Goal: Check status: Check status

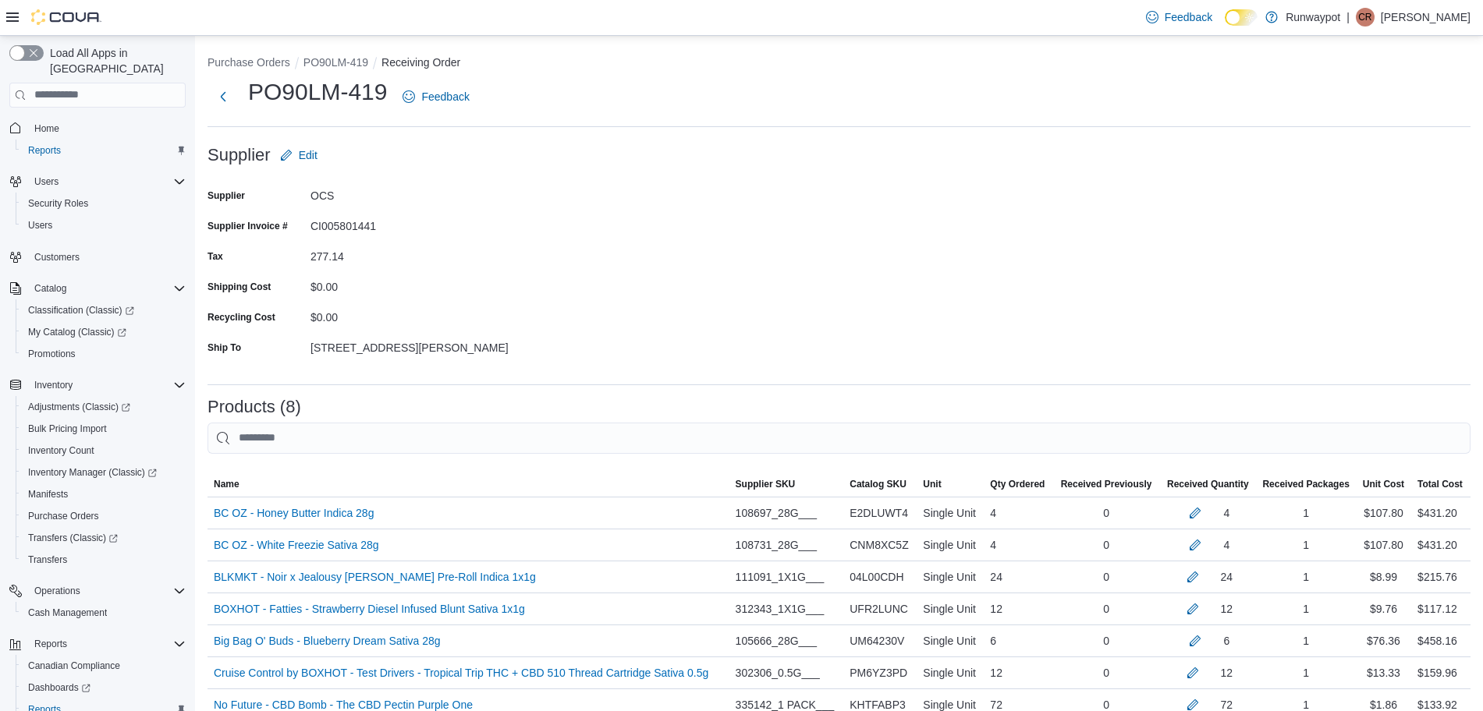
scroll to position [290, 0]
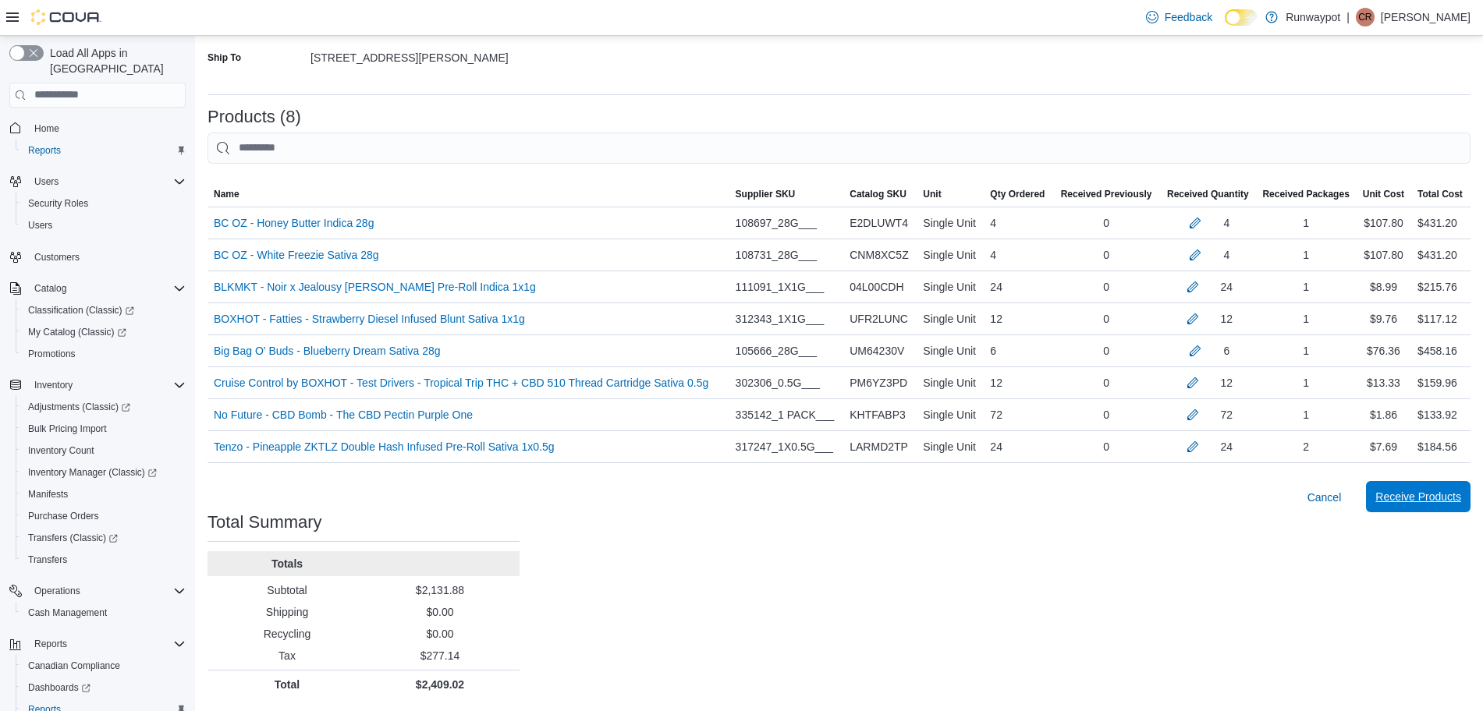
click at [1392, 505] on span "Receive Products" at bounding box center [1418, 497] width 86 height 16
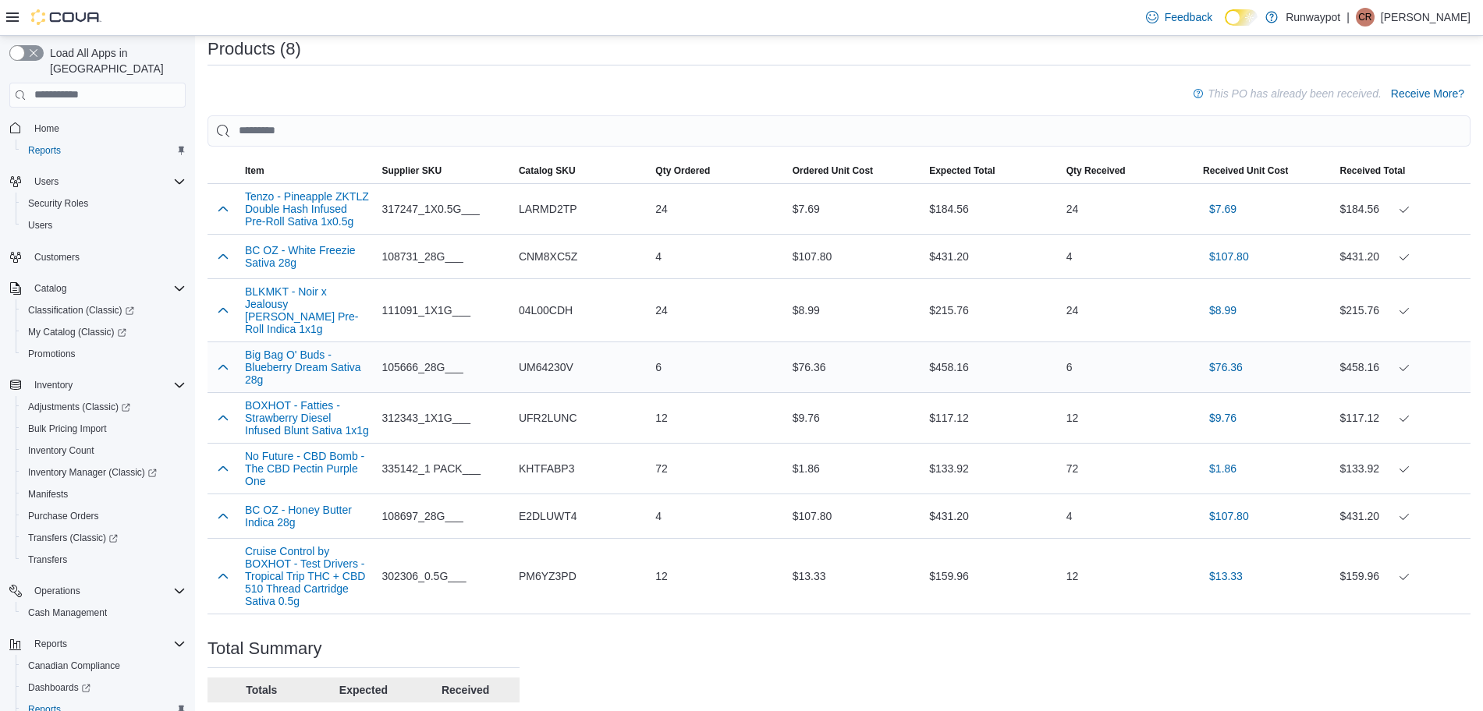
scroll to position [487, 0]
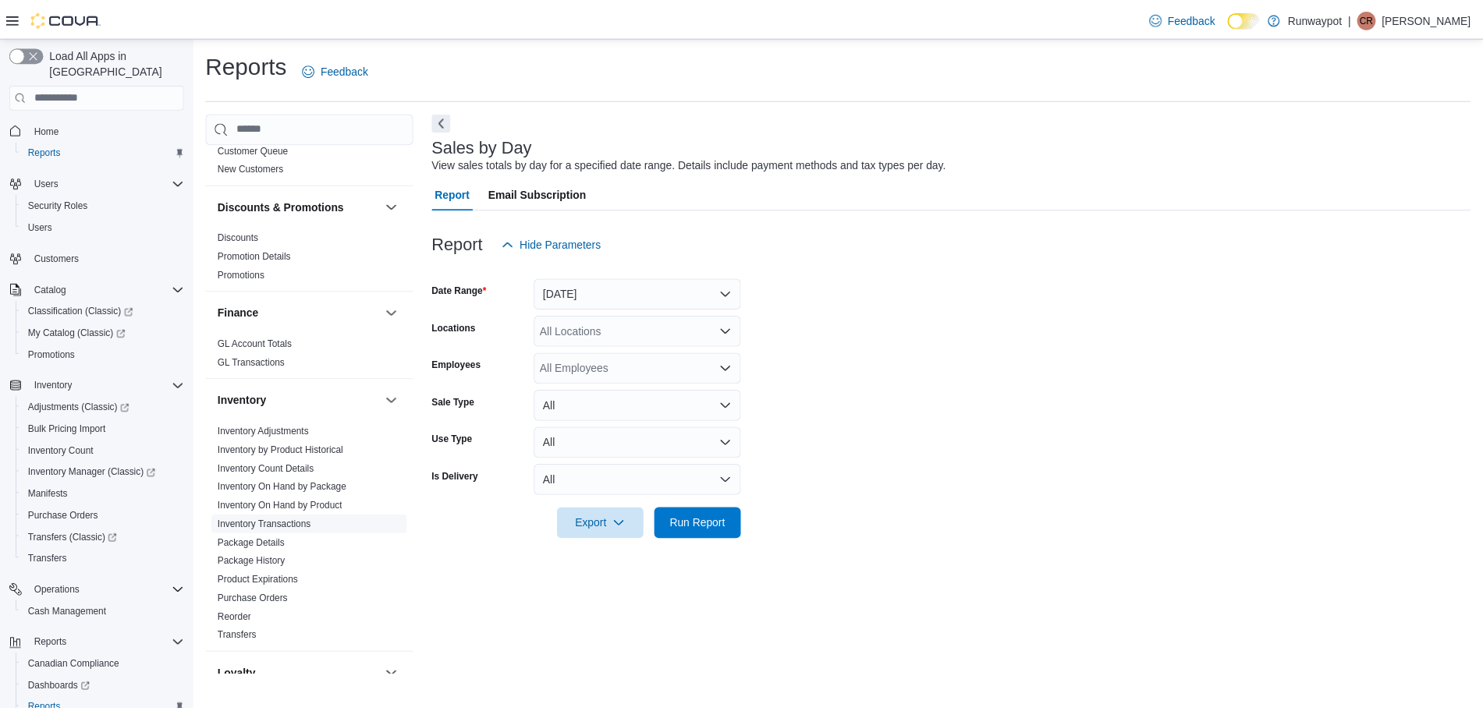
scroll to position [292, 0]
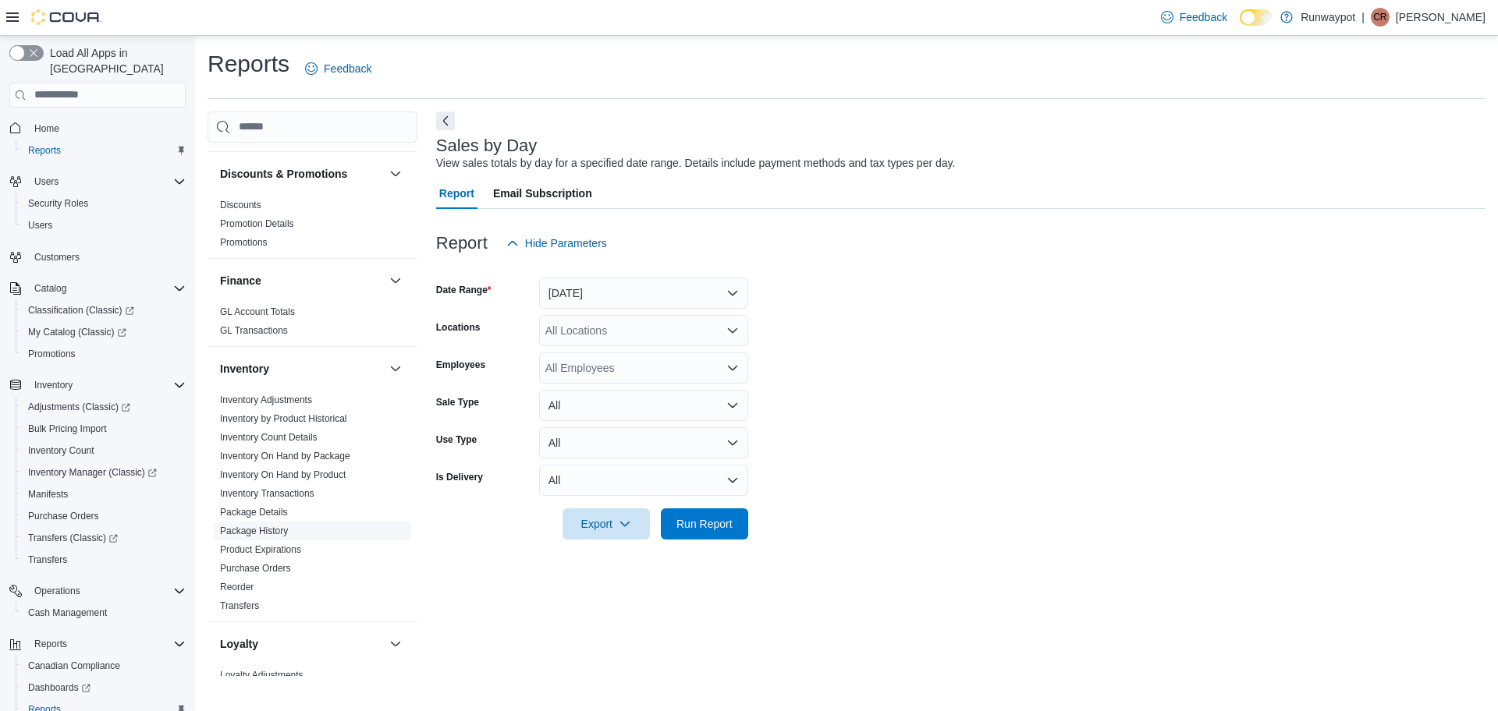
click at [282, 530] on link "Package History" at bounding box center [254, 531] width 68 height 11
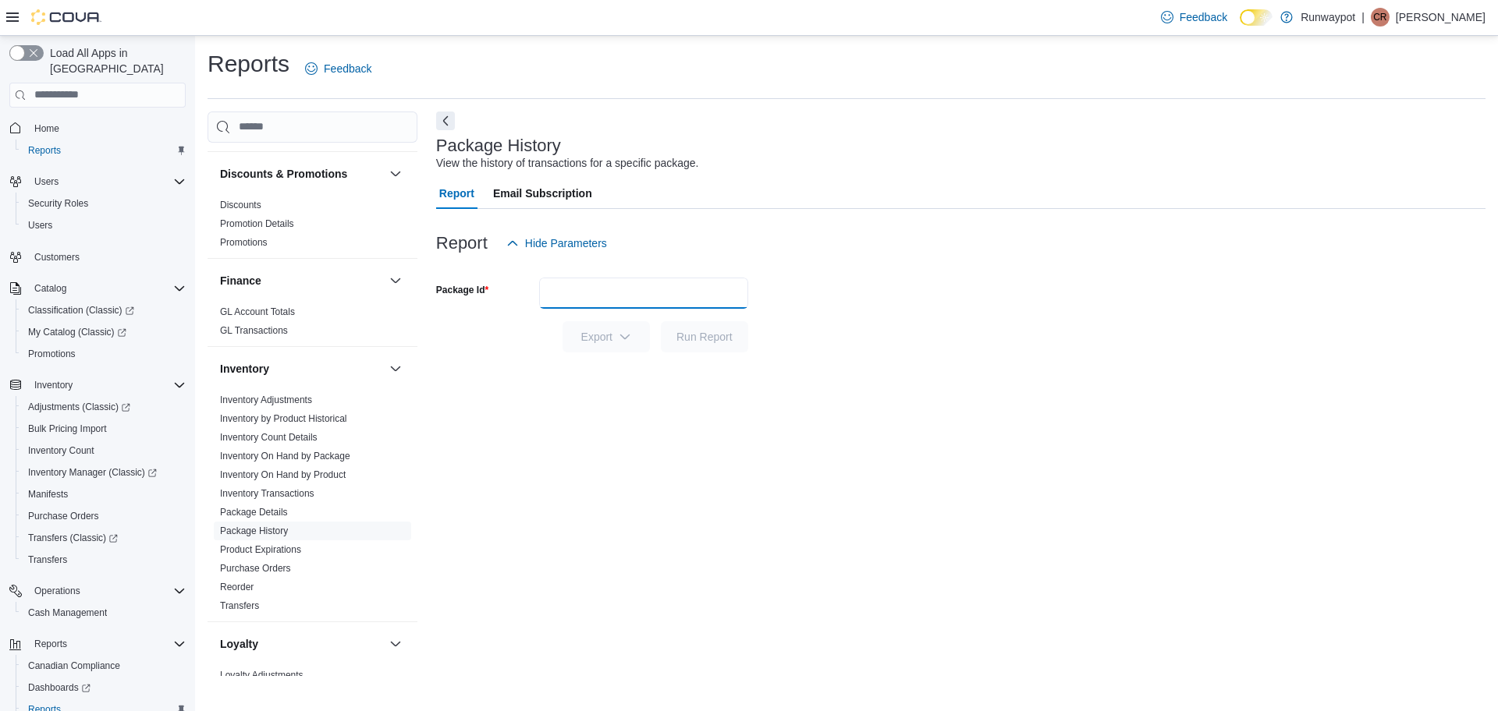
click at [579, 300] on input "Package Id" at bounding box center [643, 293] width 209 height 31
paste input "**********"
click at [710, 335] on span "Run Report" at bounding box center [704, 336] width 56 height 16
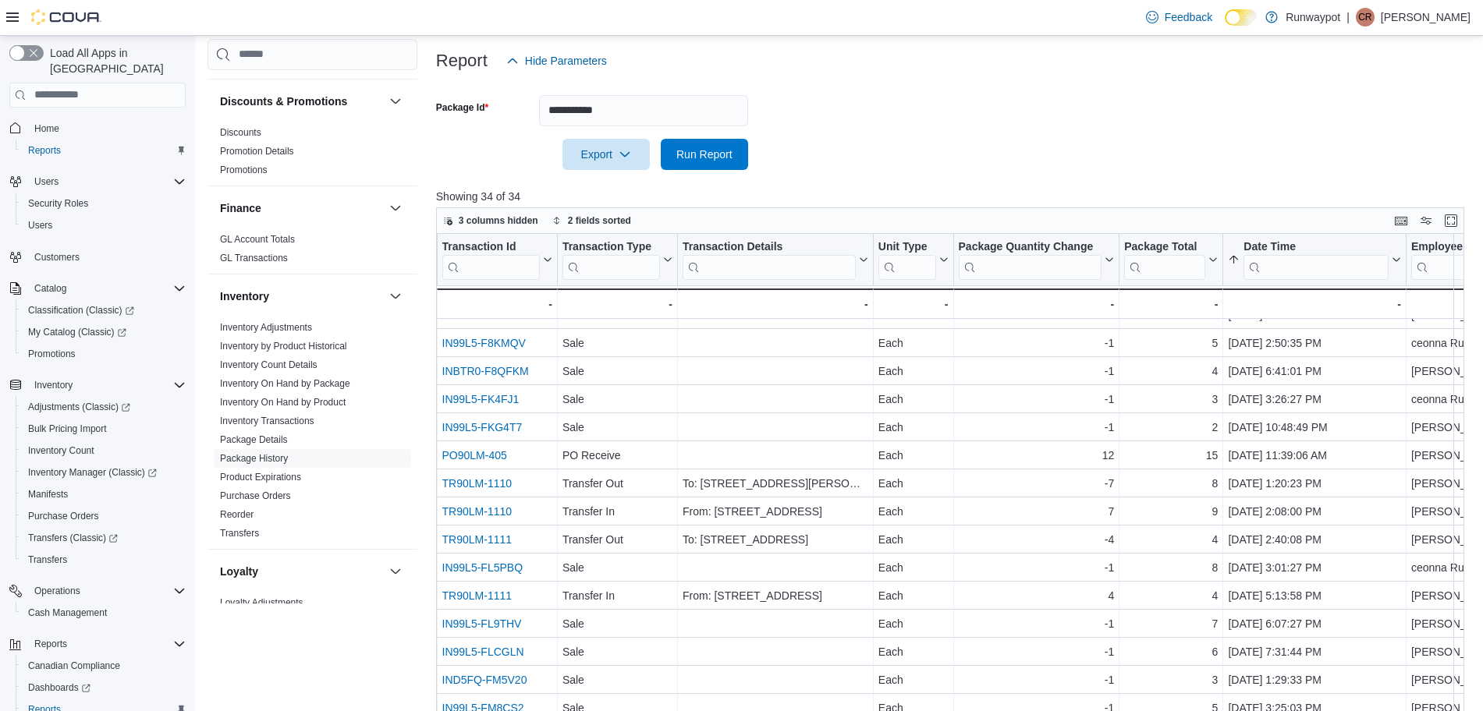
scroll to position [162, 0]
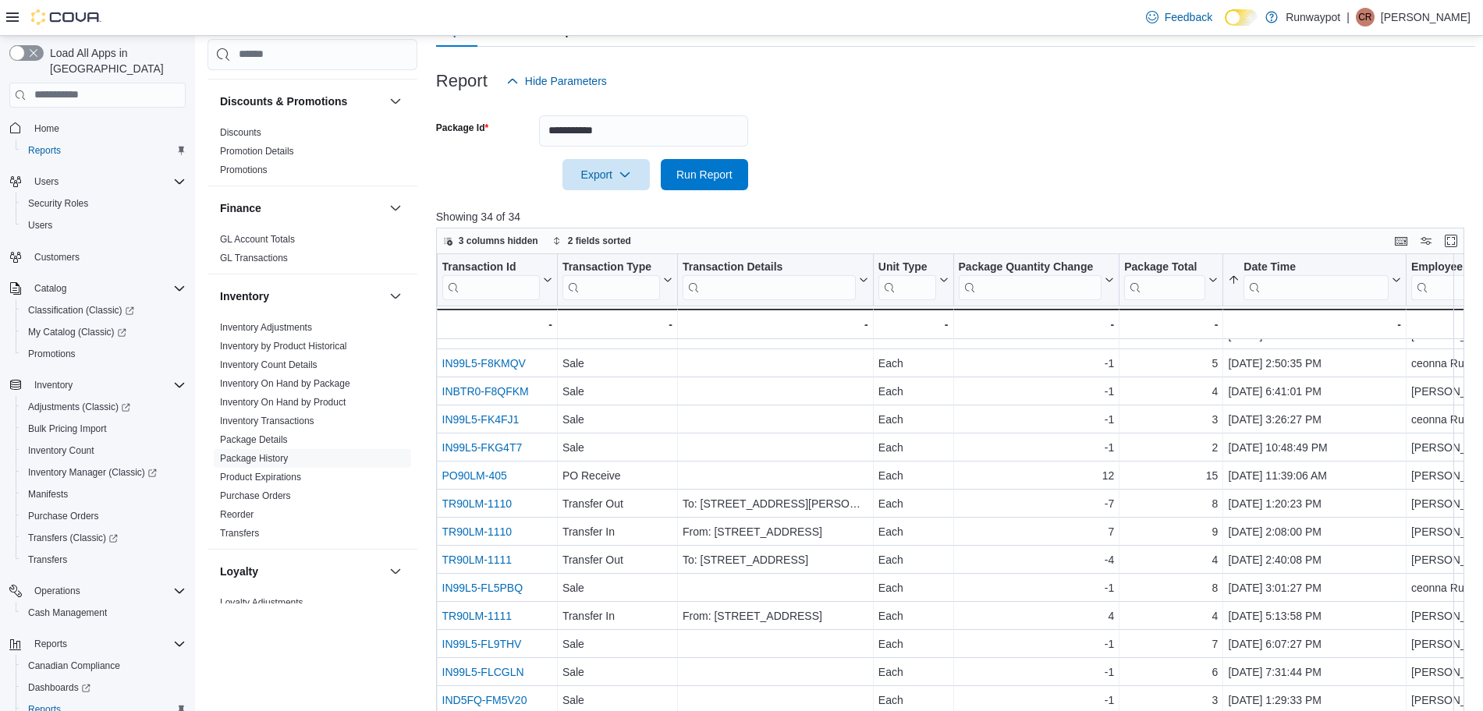
click at [639, 150] on div at bounding box center [955, 153] width 1039 height 12
click at [648, 131] on input "**********" at bounding box center [643, 130] width 209 height 31
paste input "text"
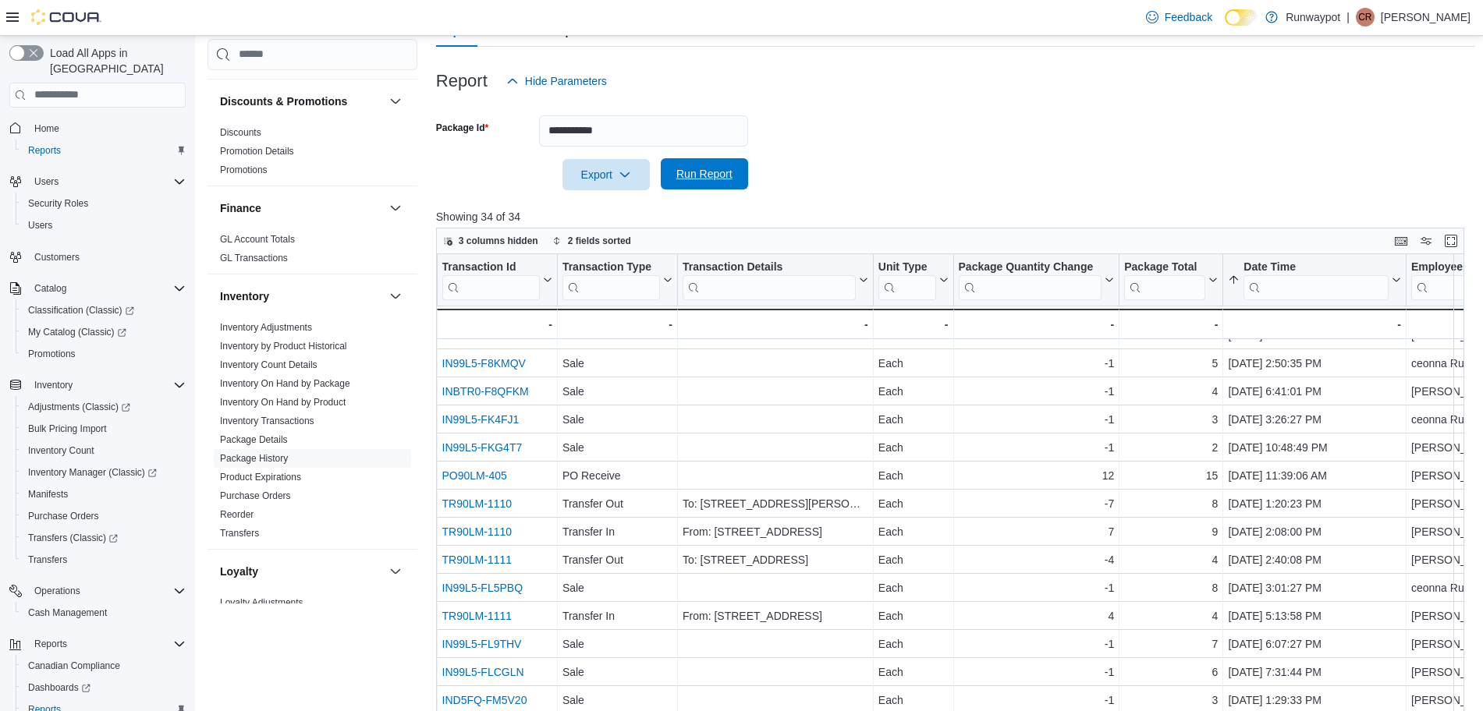
click at [679, 171] on span "Run Report" at bounding box center [704, 174] width 56 height 16
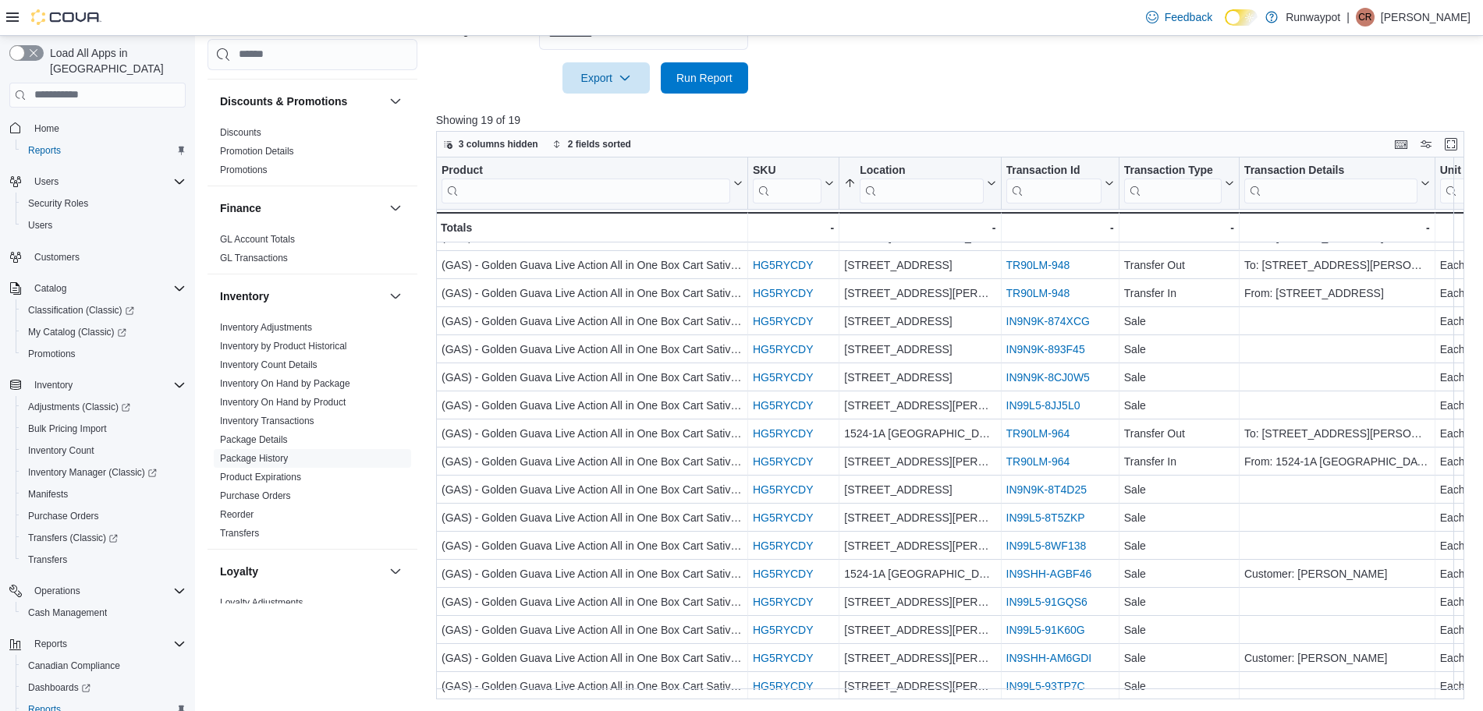
scroll to position [260, 0]
click at [1465, 321] on div "Product Click to view column header actions SKU Click to view column header act…" at bounding box center [955, 428] width 1039 height 543
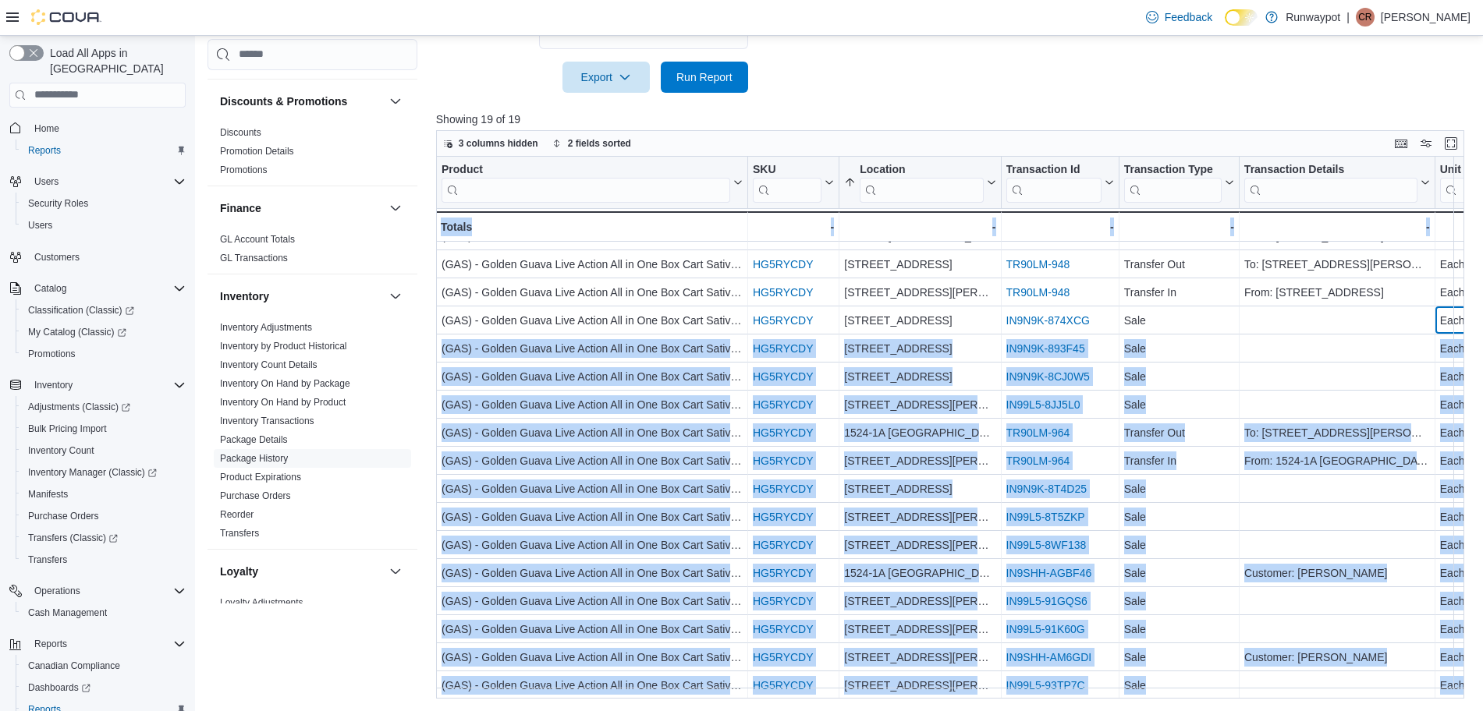
scroll to position [86, 51]
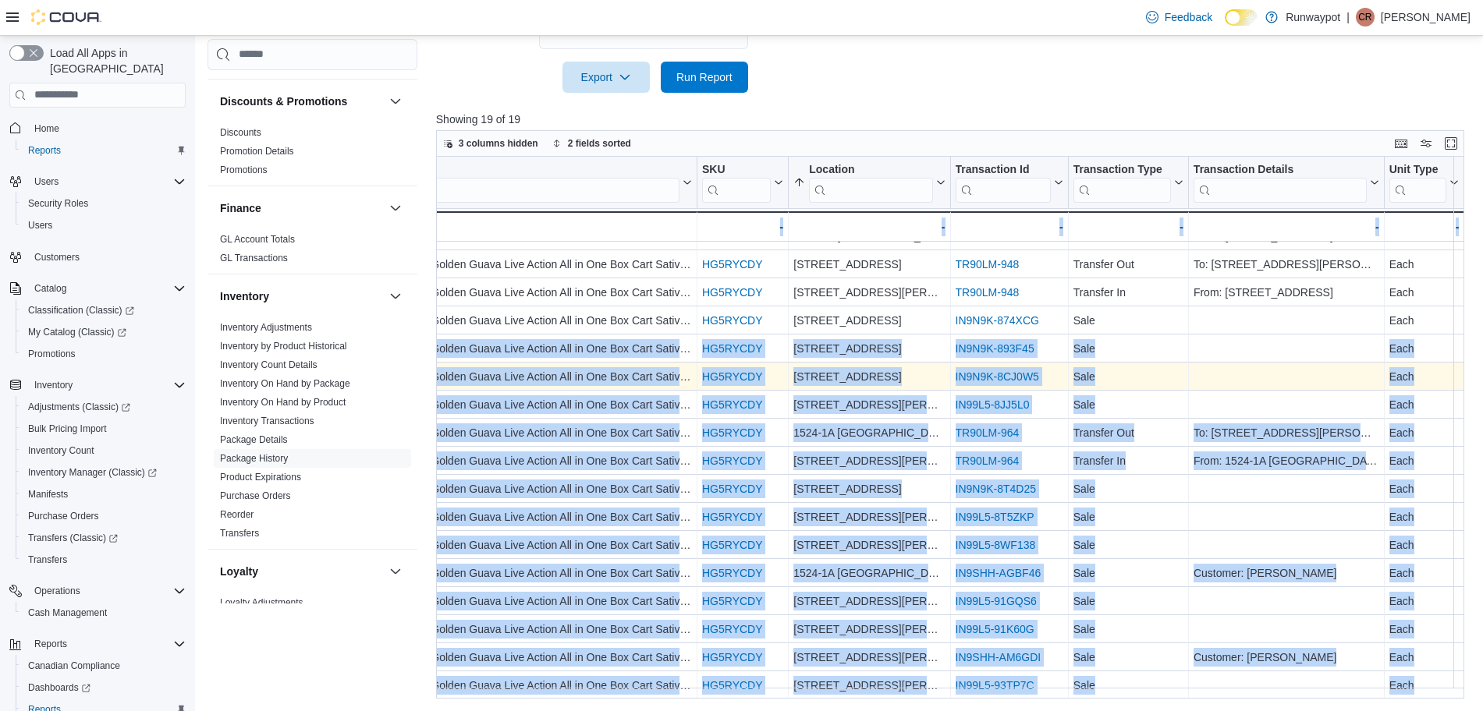
click at [1324, 363] on div "- Transaction Details, column 6, row 8" at bounding box center [1287, 377] width 196 height 28
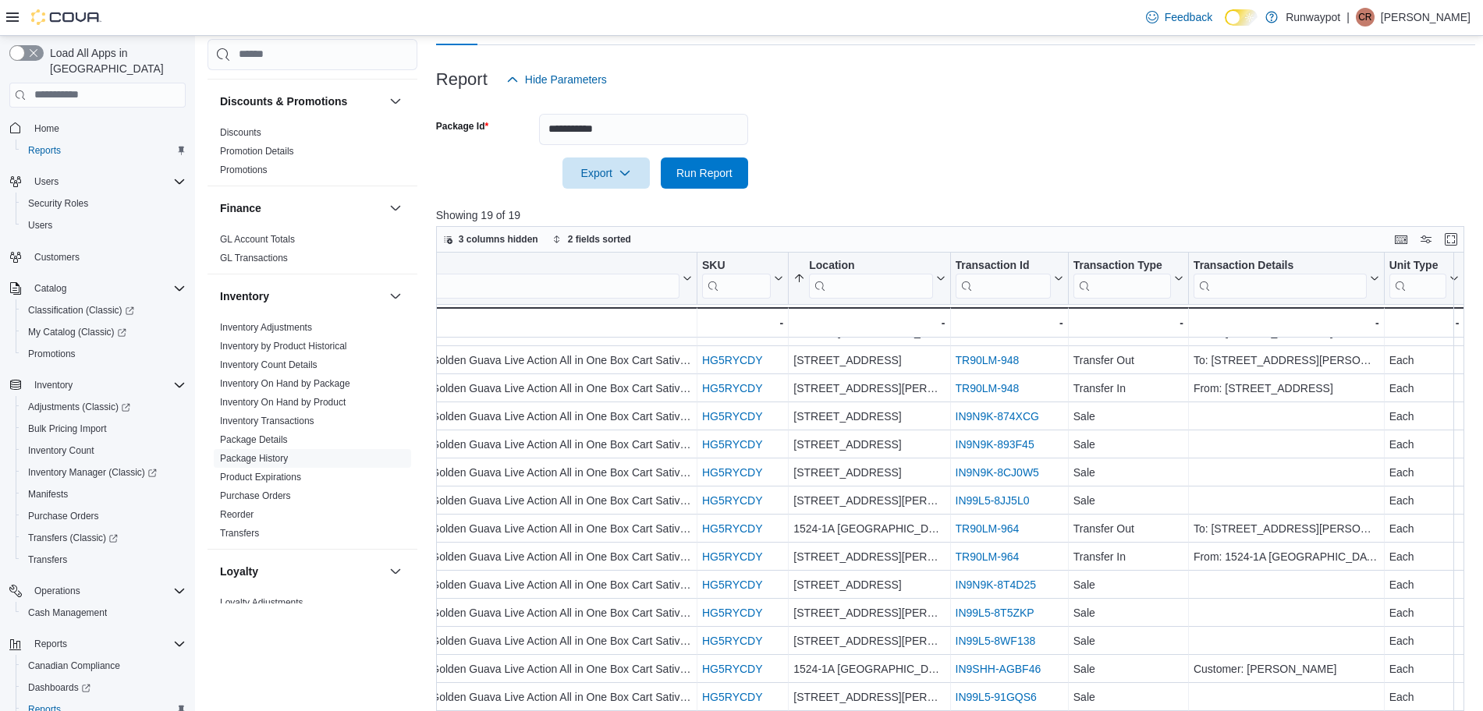
scroll to position [162, 0]
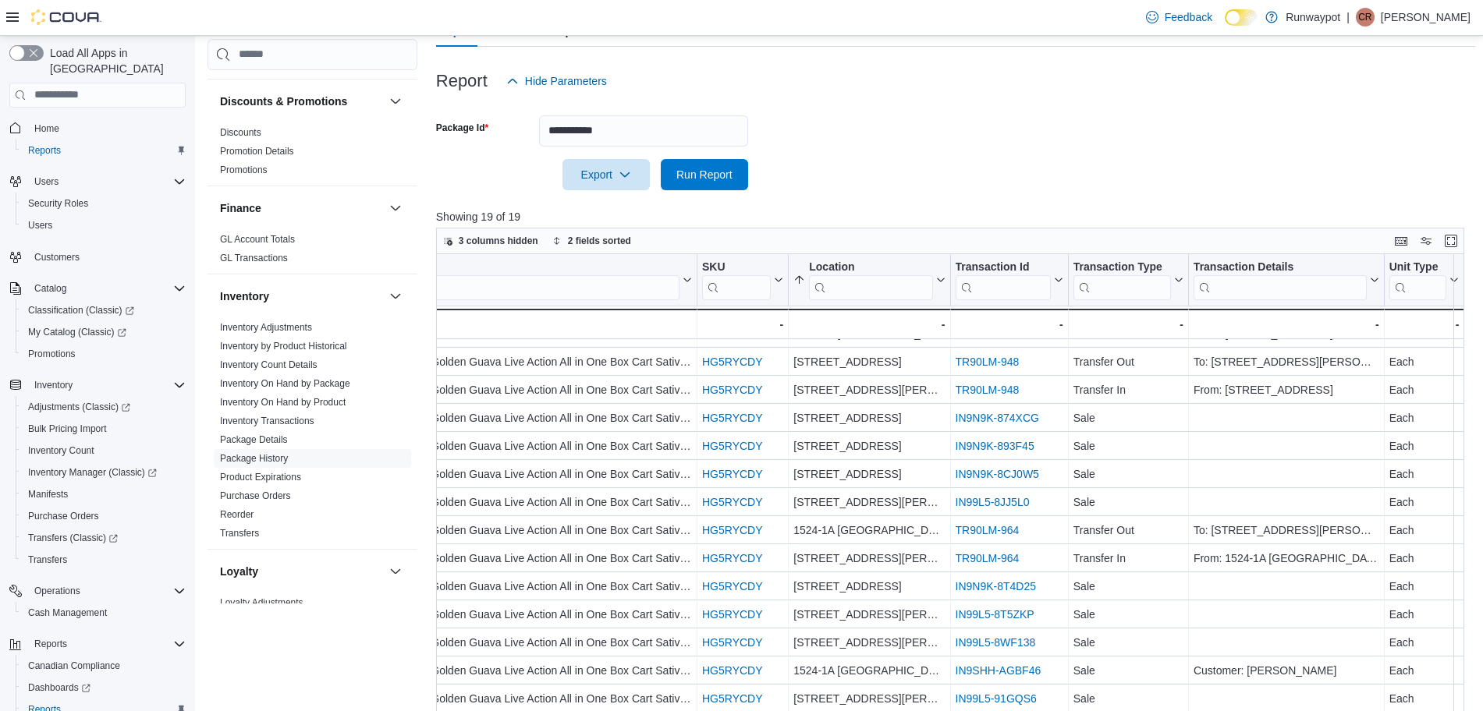
drag, startPoint x: 633, startPoint y: 114, endPoint x: 637, endPoint y: 129, distance: 15.3
click at [636, 126] on form "**********" at bounding box center [955, 144] width 1039 height 94
click at [637, 129] on input "**********" at bounding box center [643, 130] width 209 height 31
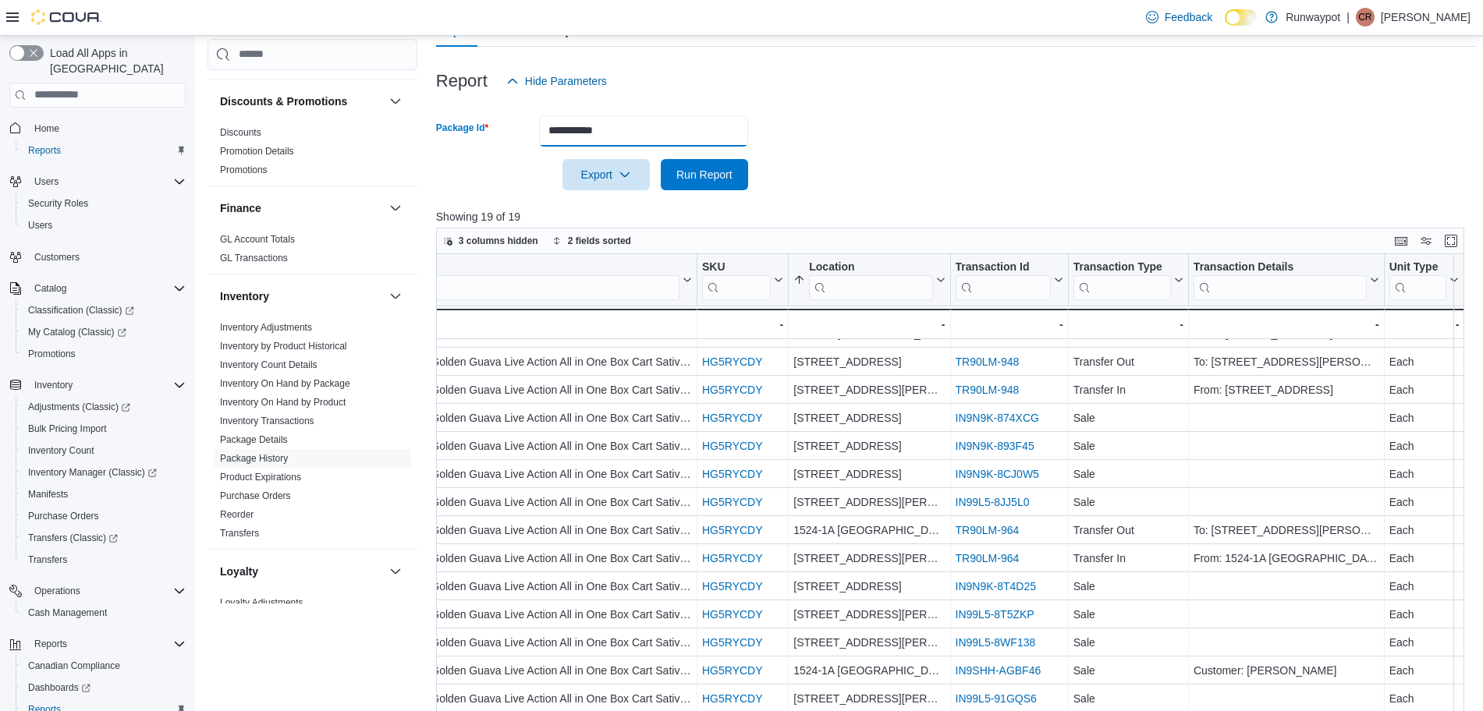
paste input "text"
type input "**********"
click at [697, 175] on span "Run Report" at bounding box center [704, 174] width 56 height 16
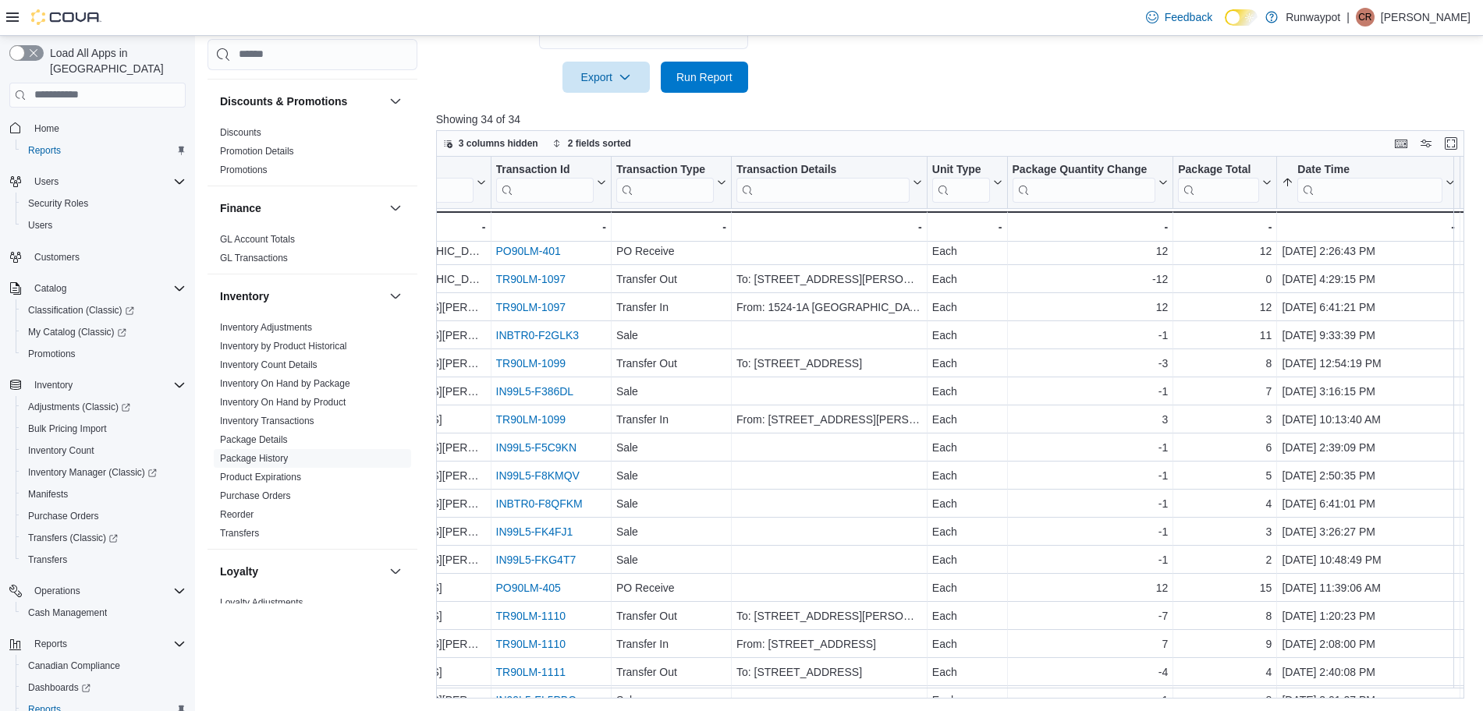
scroll to position [12, 510]
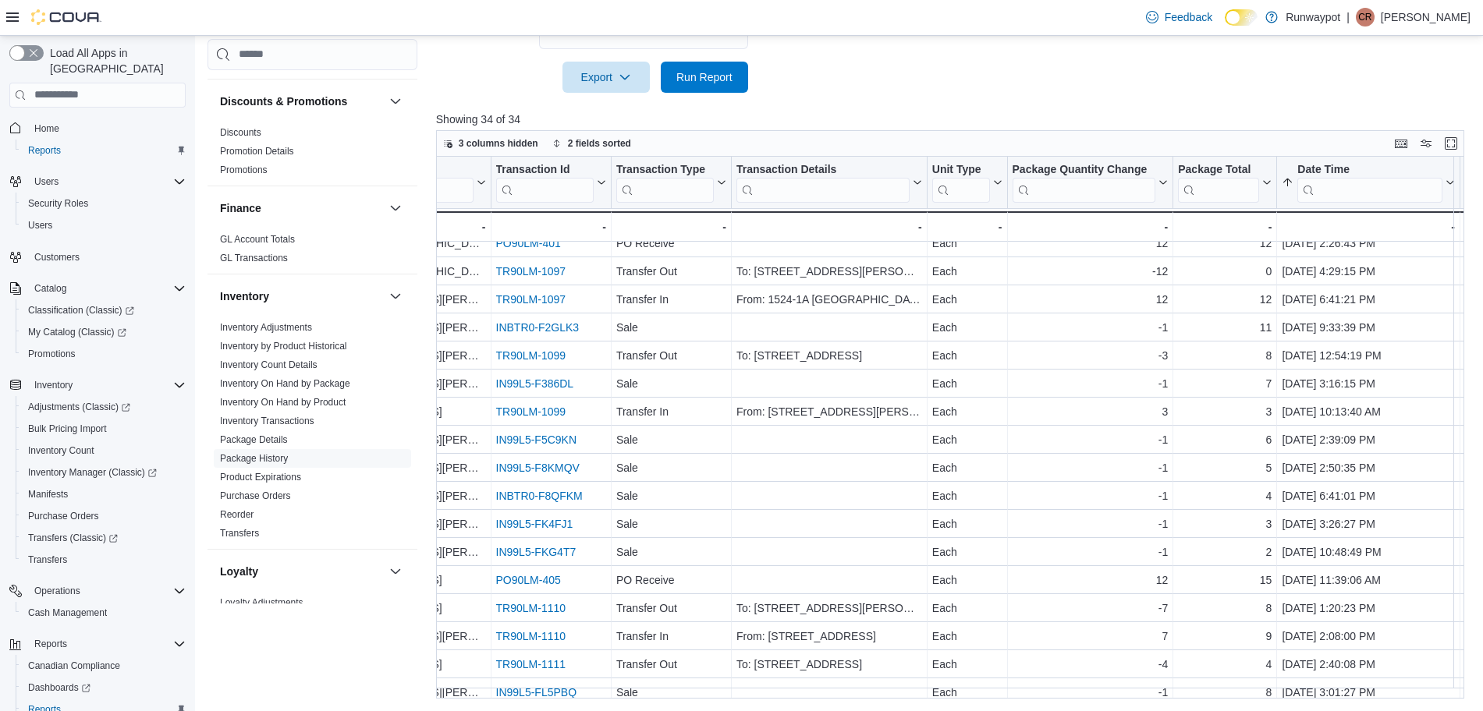
click at [1115, 700] on div "Reports Feedback Cash Management Cash Management Cash Out Details Compliance OC…" at bounding box center [841, 244] width 1292 height 936
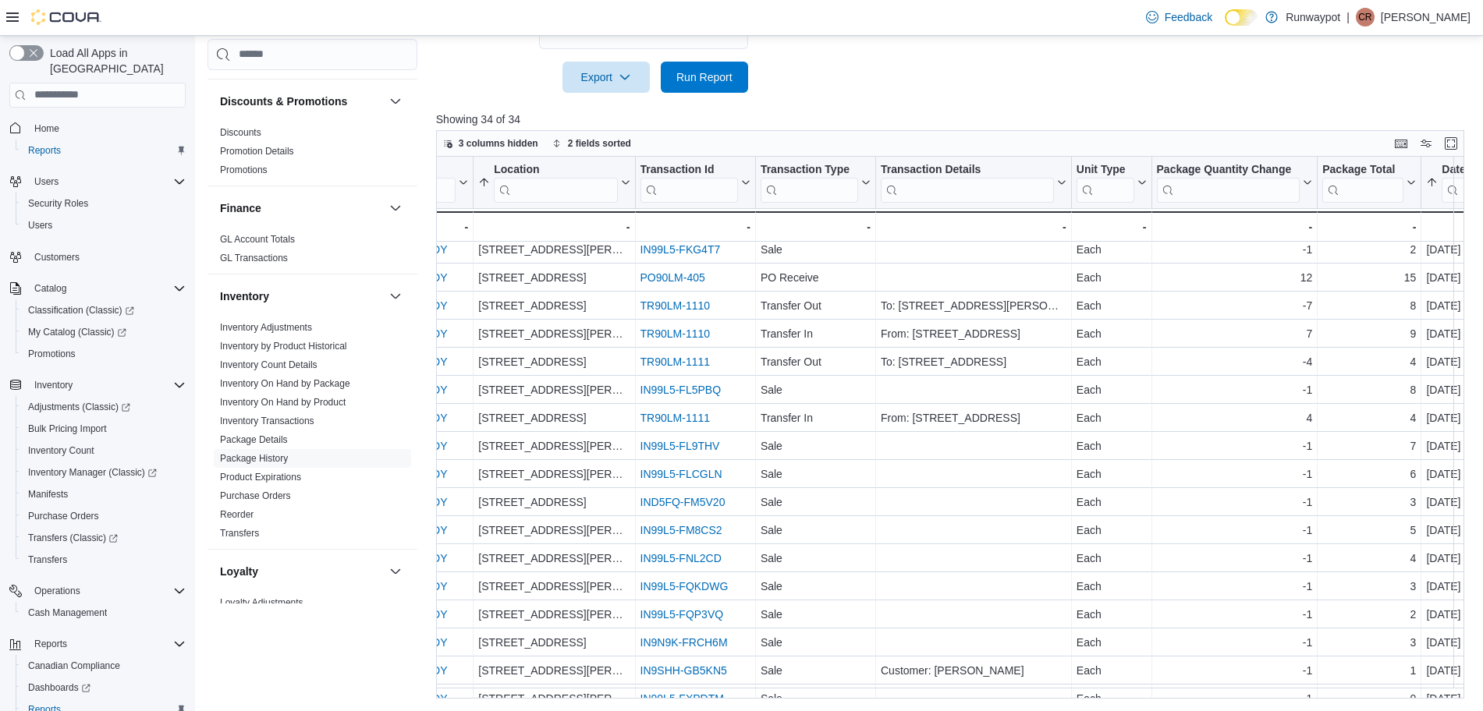
scroll to position [312, 366]
